Goal: Information Seeking & Learning: Understand process/instructions

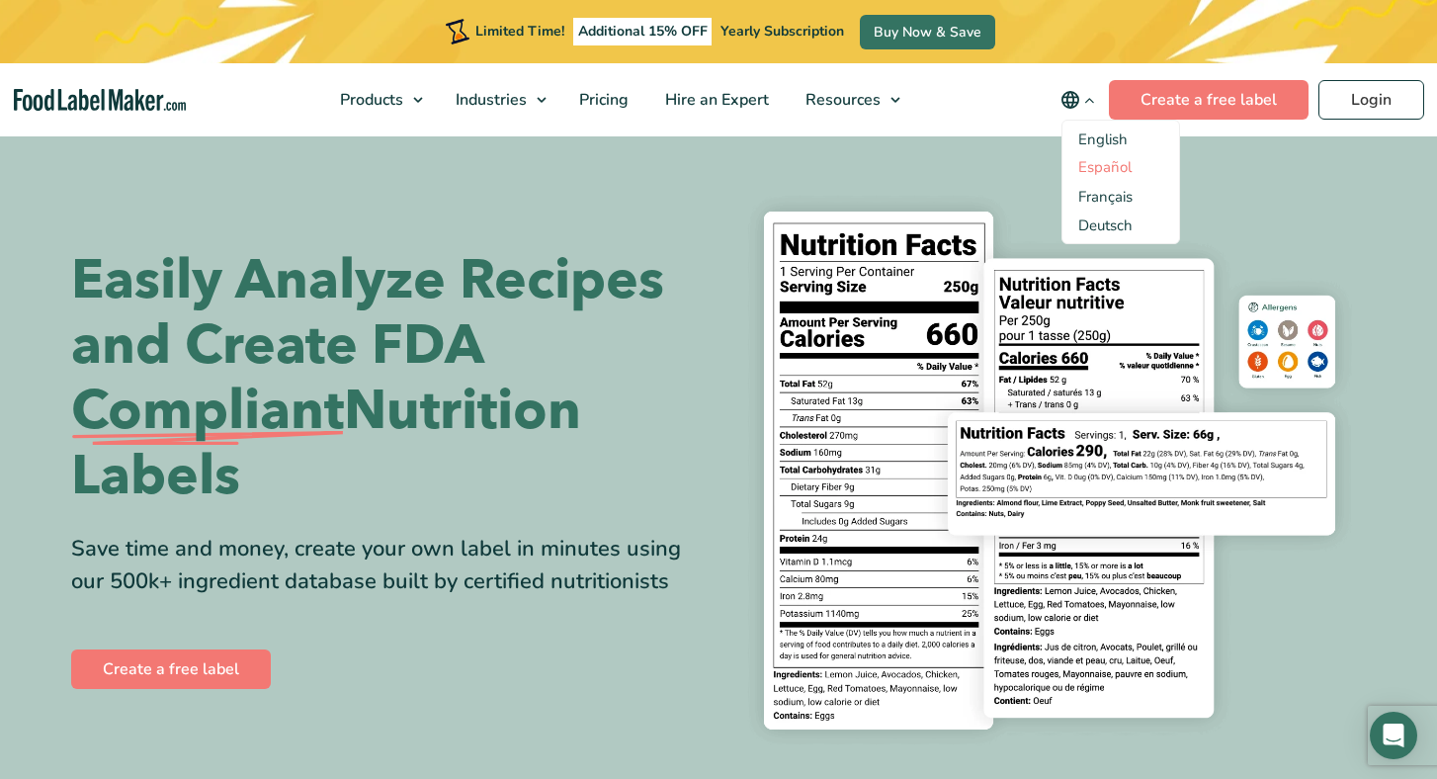
click at [1100, 172] on link "Español" at bounding box center [1104, 167] width 53 height 20
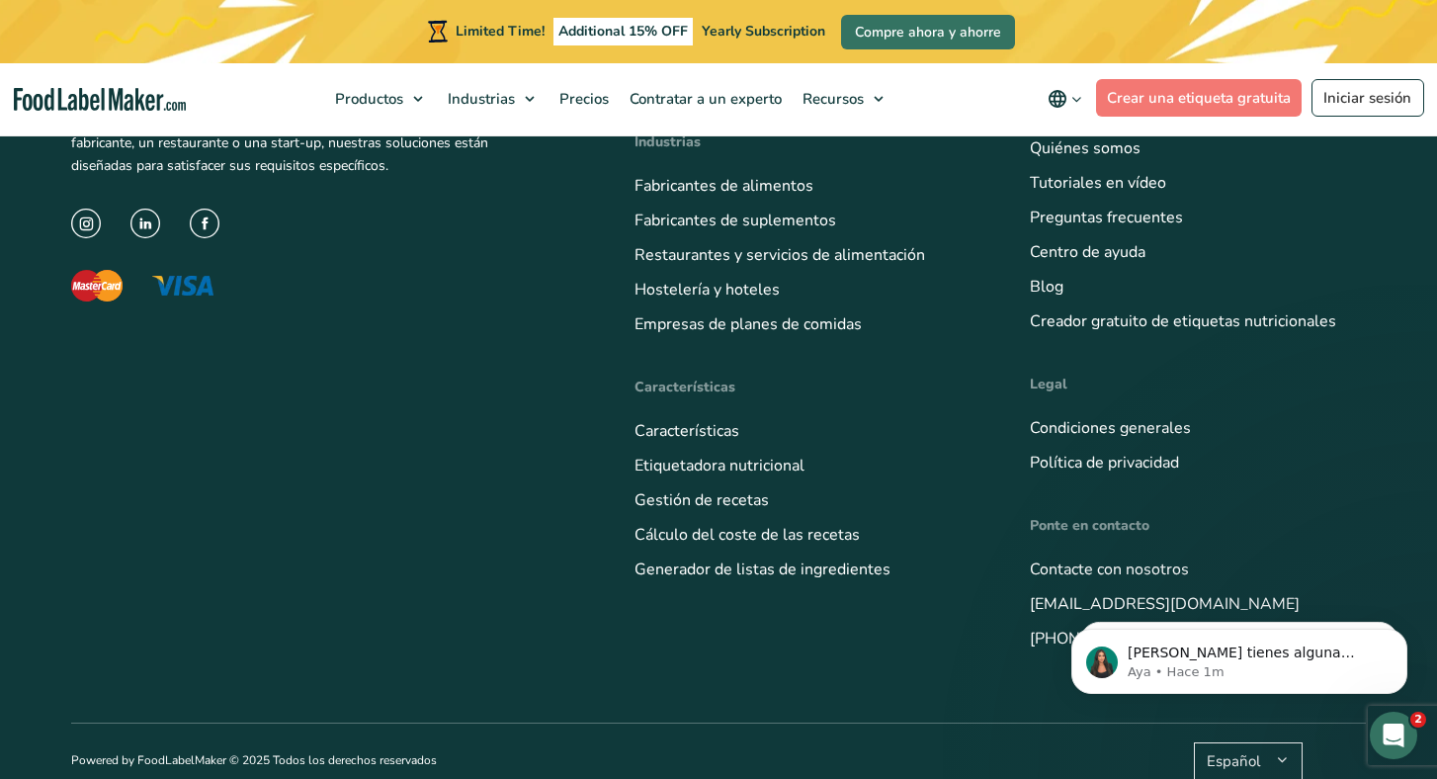
scroll to position [7616, 0]
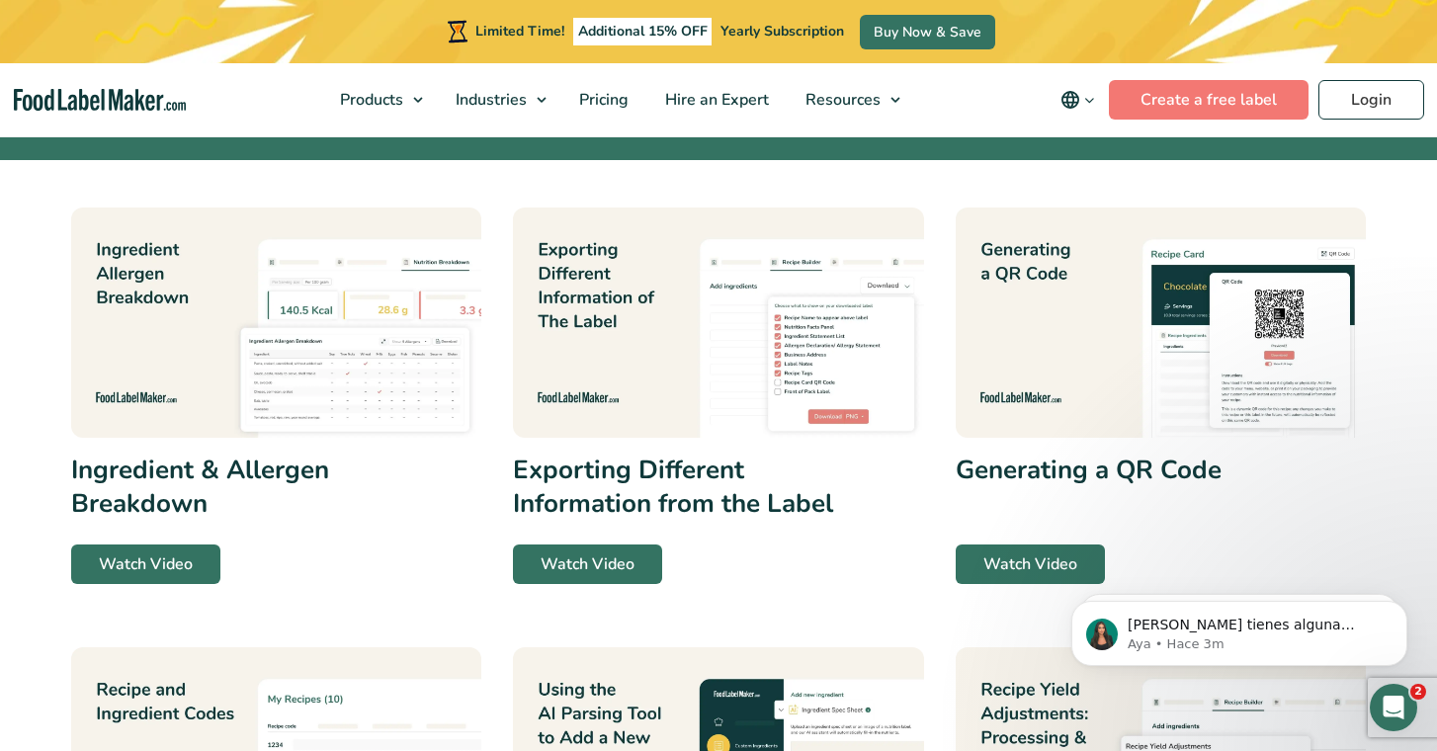
click at [1079, 96] on icon "main navigation" at bounding box center [1070, 100] width 24 height 24
click at [1089, 171] on link "Español" at bounding box center [1104, 167] width 53 height 20
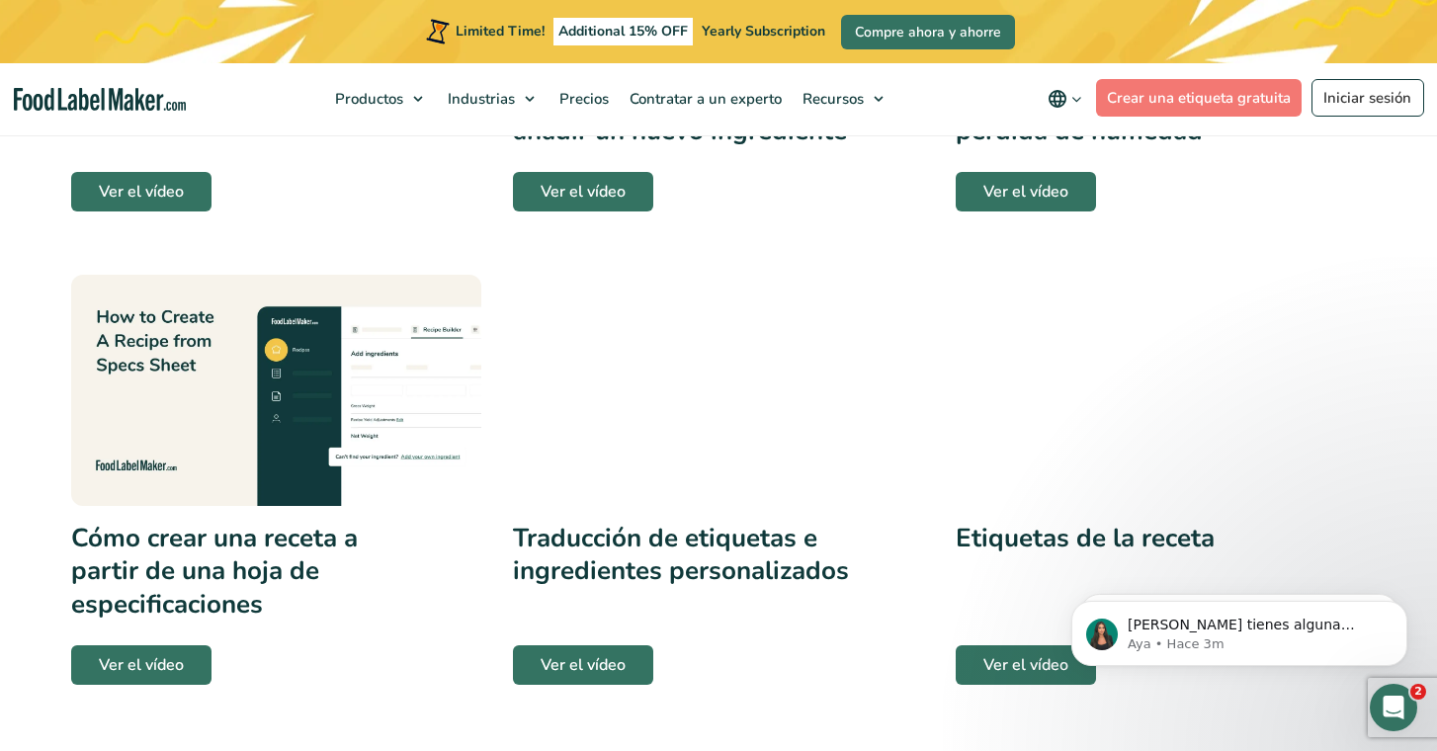
scroll to position [1245, 0]
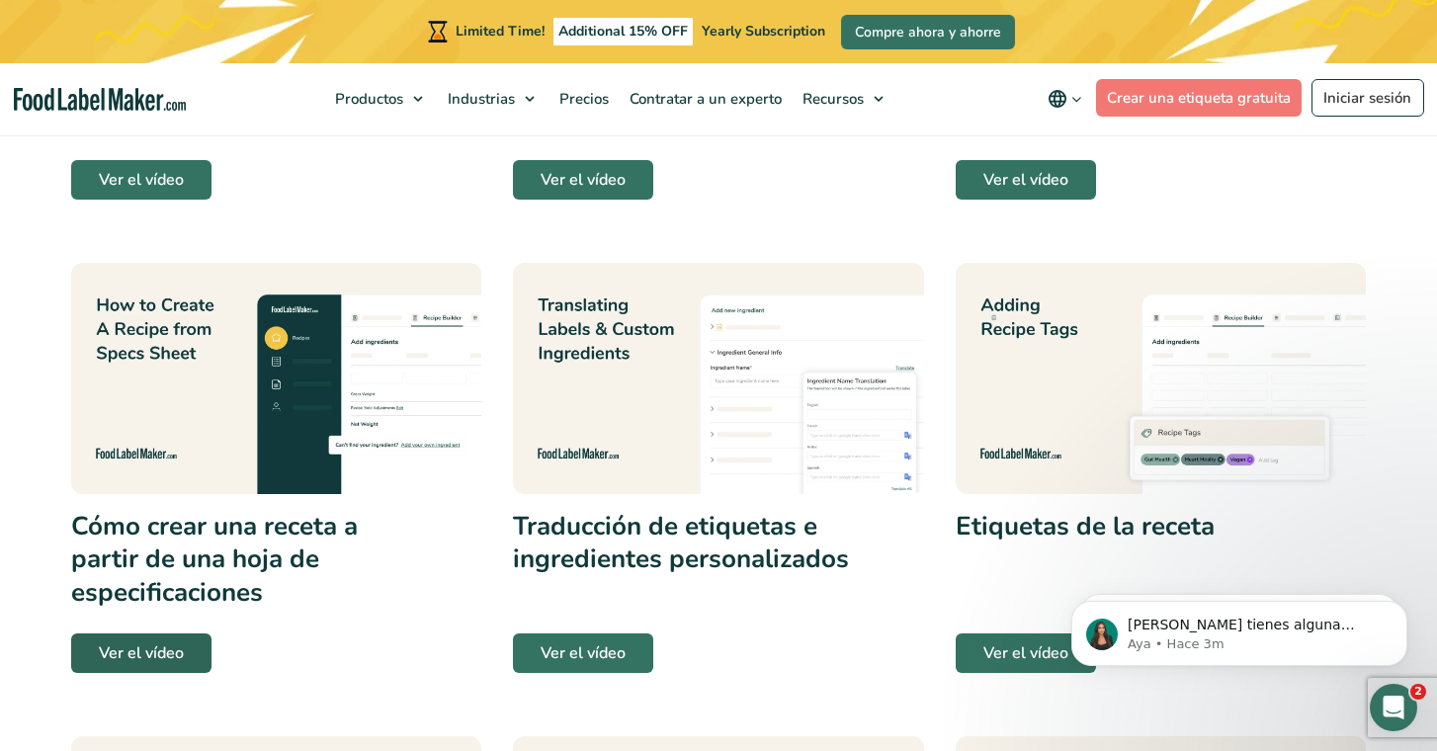
click at [132, 673] on link "Ver el vídeo" at bounding box center [141, 653] width 140 height 40
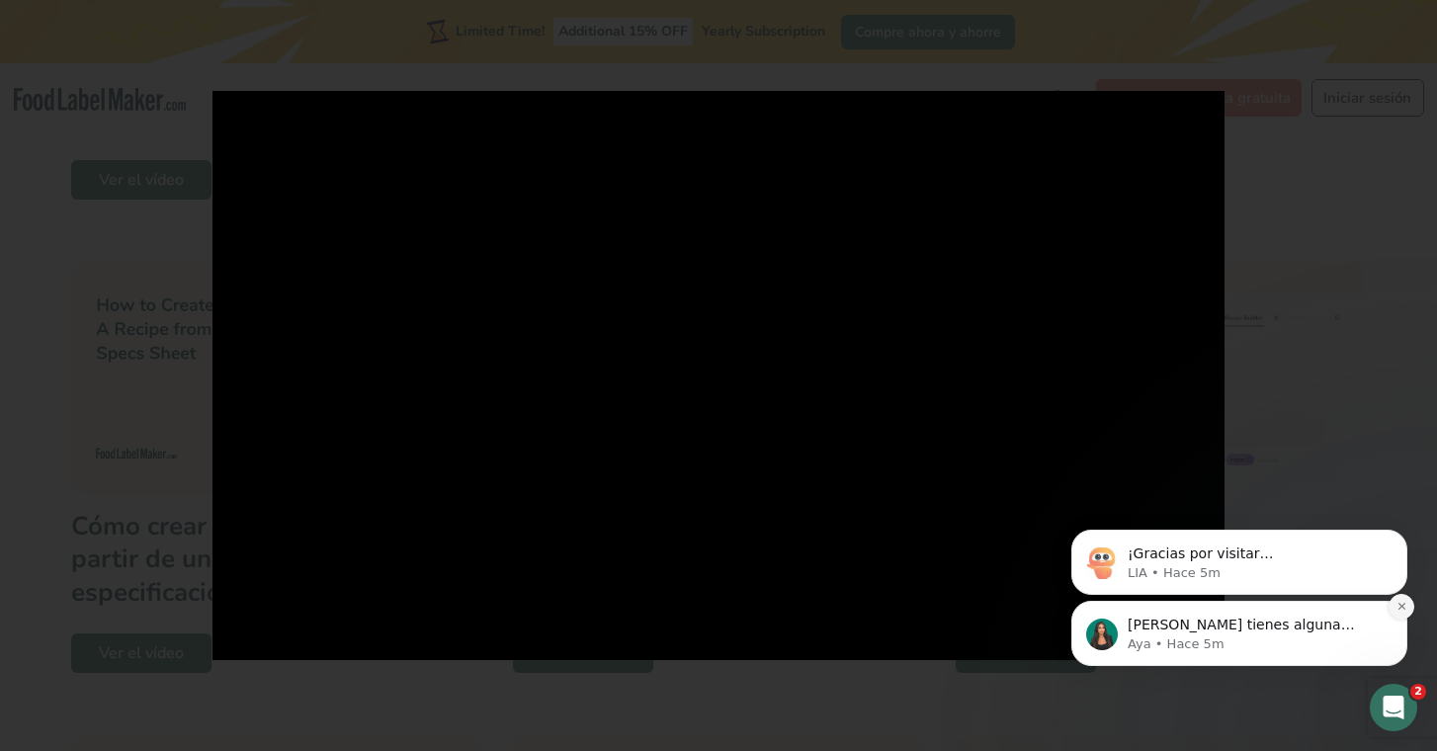
click at [1406, 602] on icon "Dismiss notification" at bounding box center [1401, 606] width 11 height 11
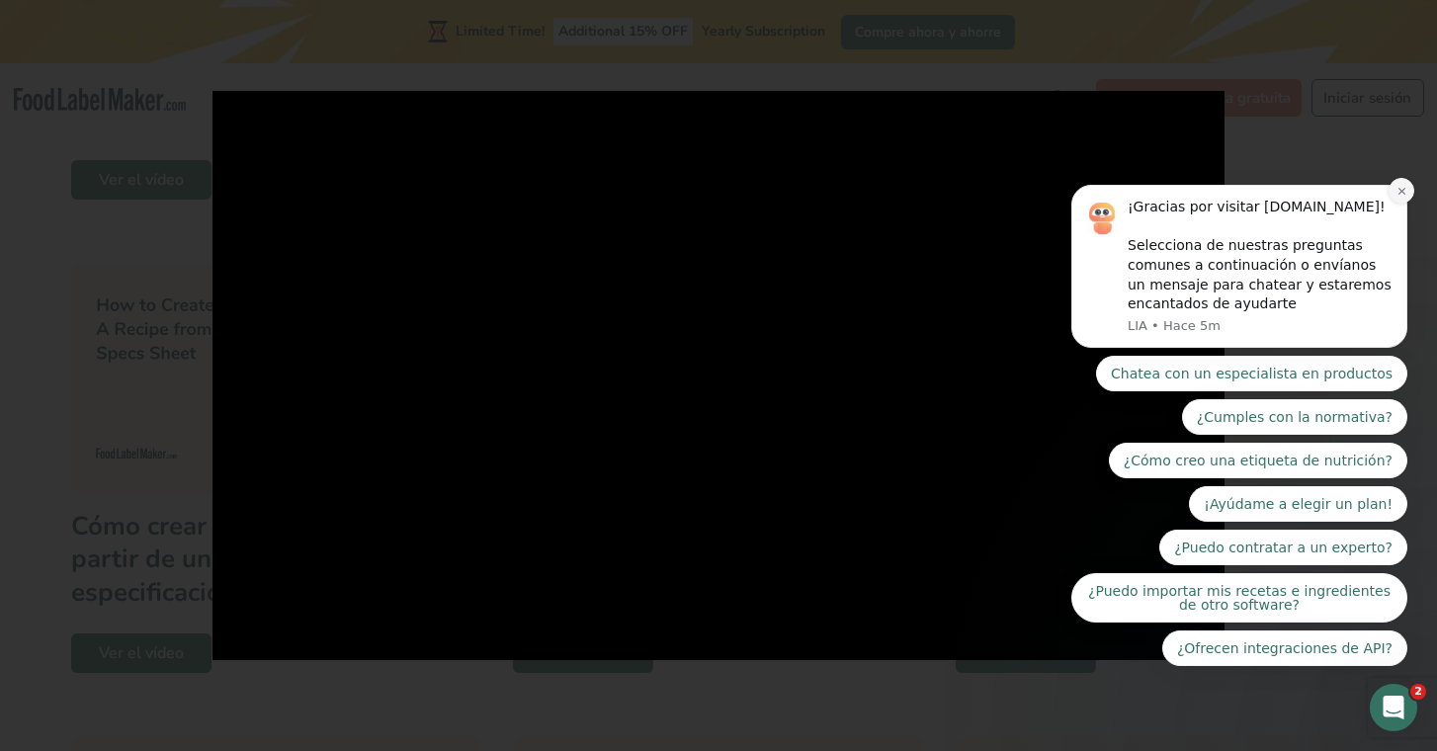
click at [1397, 197] on icon "Dismiss notification" at bounding box center [1401, 191] width 11 height 11
